Goal: Information Seeking & Learning: Check status

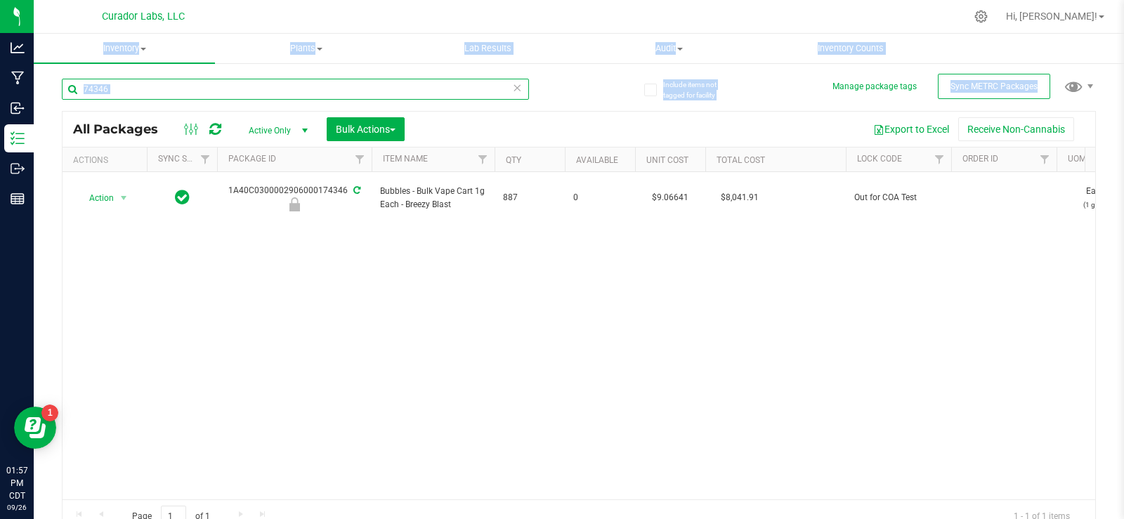
click at [385, 86] on input "74346" at bounding box center [295, 89] width 467 height 21
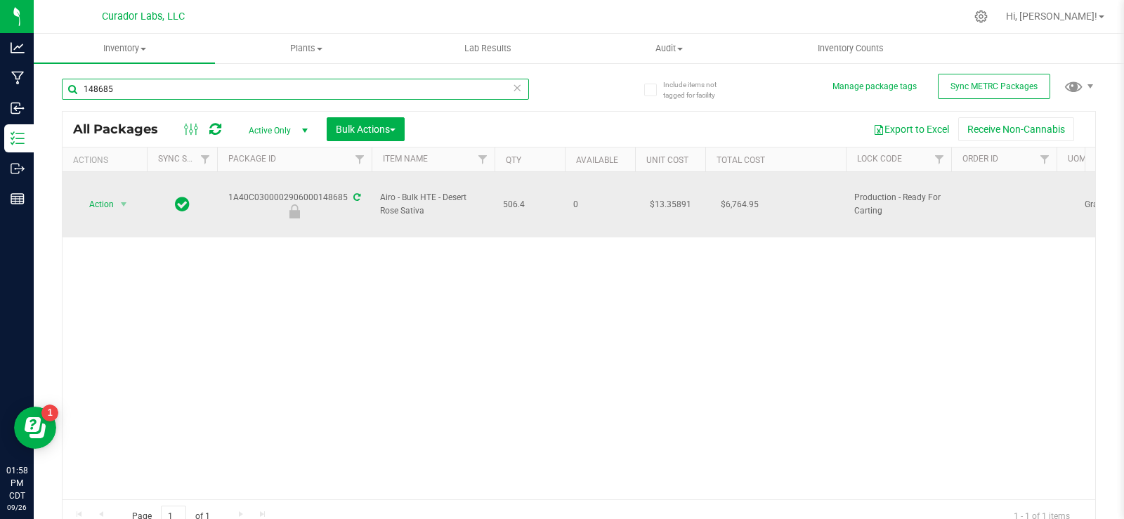
type input "148685"
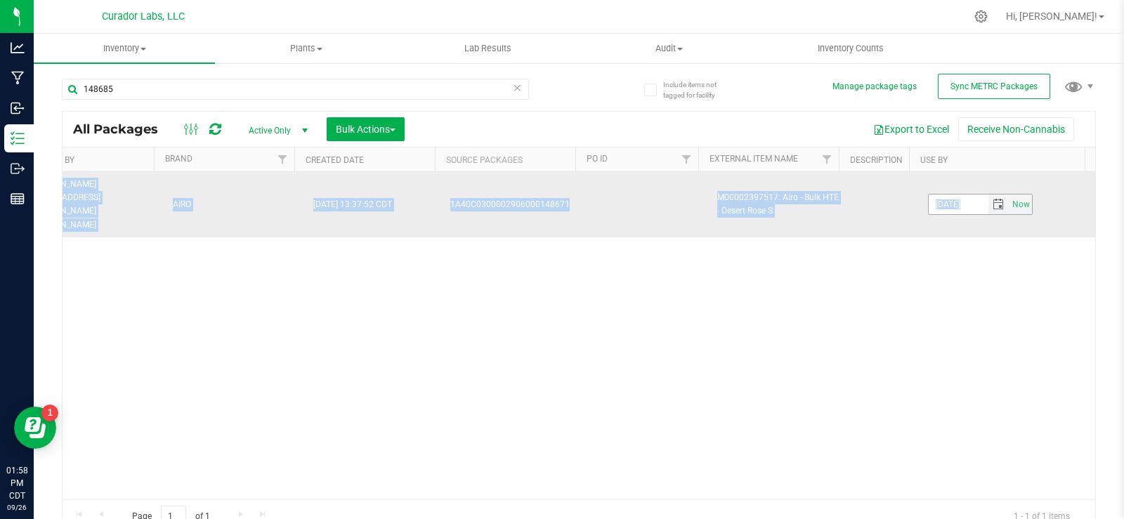
drag, startPoint x: 228, startPoint y: 183, endPoint x: 929, endPoint y: 180, distance: 701.7
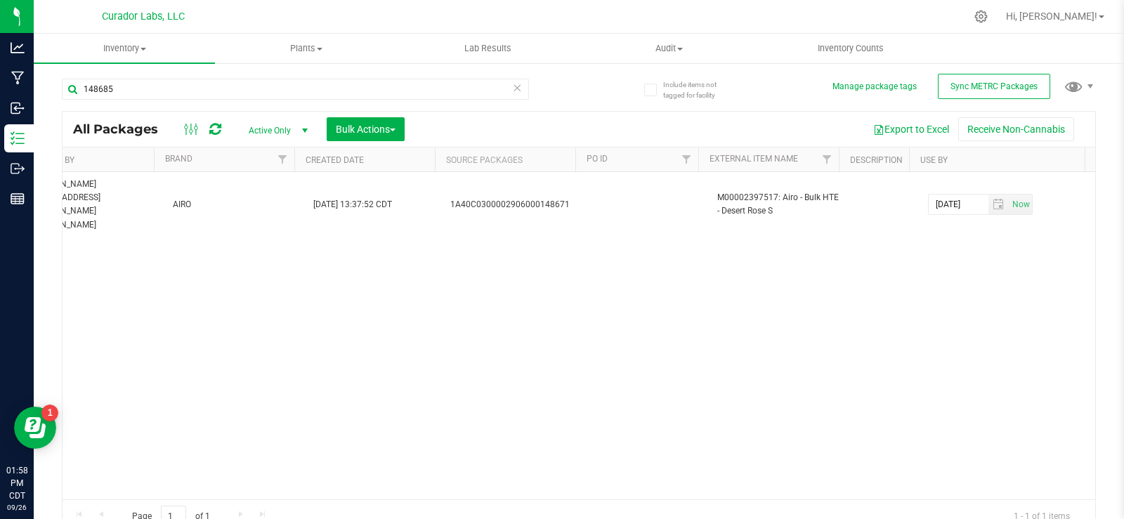
click at [818, 265] on div "Action Action Edit attributes Global inventory Locate package Package audit log…" at bounding box center [579, 335] width 1032 height 327
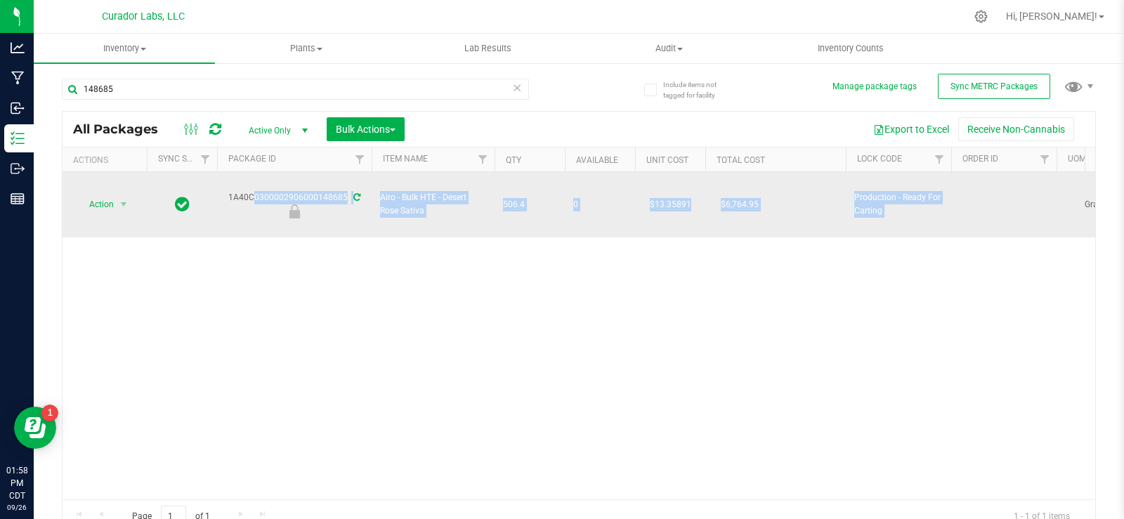
scroll to position [0, 22]
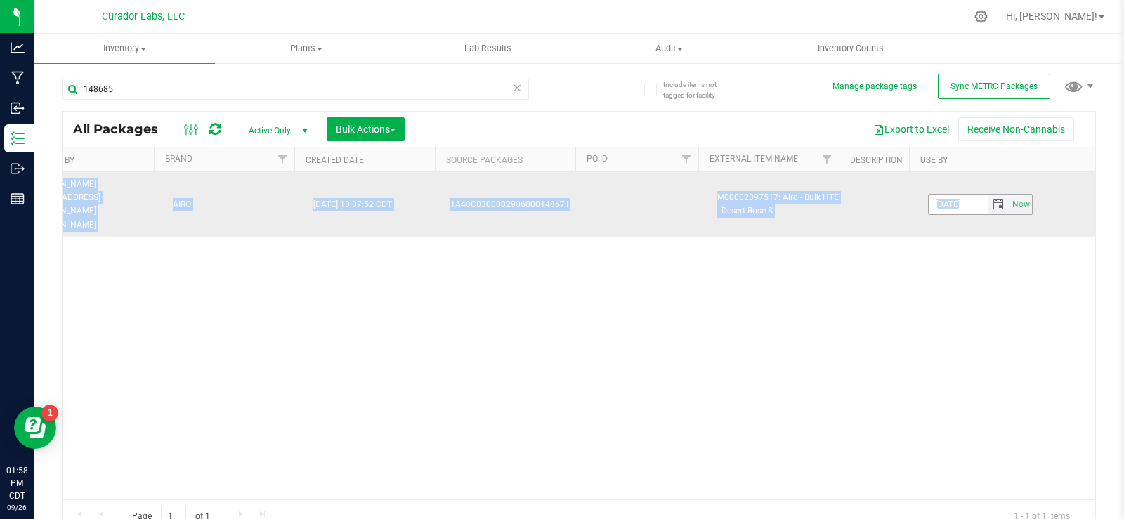
drag, startPoint x: 228, startPoint y: 181, endPoint x: 971, endPoint y: 189, distance: 743.9
copy tr "1A40C0300002906000148685 Airo - Bulk HTE - Desert Rose Sativa 506.4 0 $13.35891…"
